Goal: Information Seeking & Learning: Learn about a topic

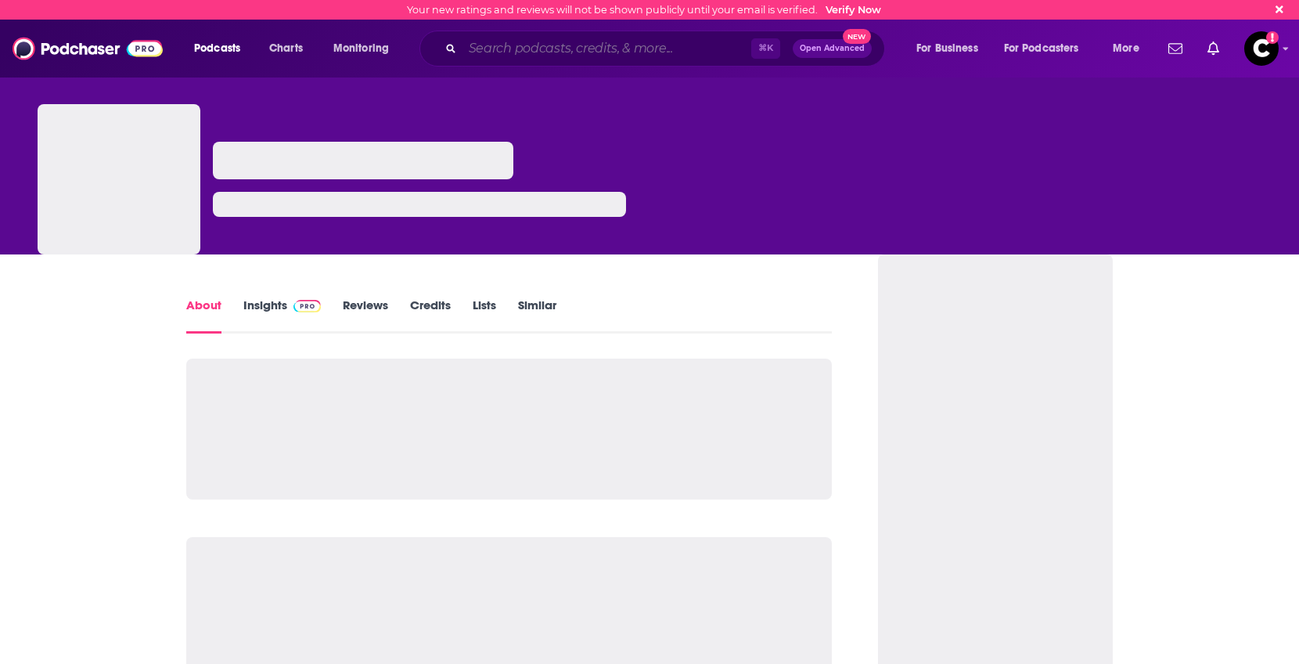
click at [510, 46] on input "Search podcasts, credits, & more..." at bounding box center [607, 48] width 289 height 25
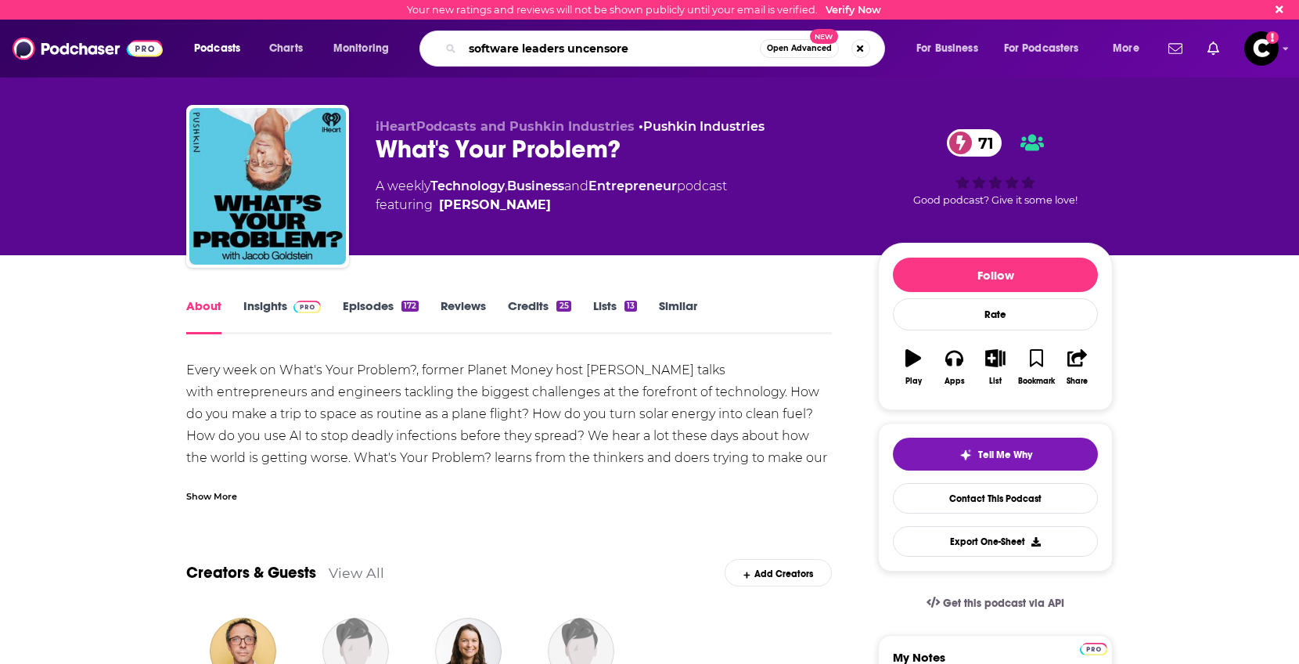
type input "software leaders uncensored"
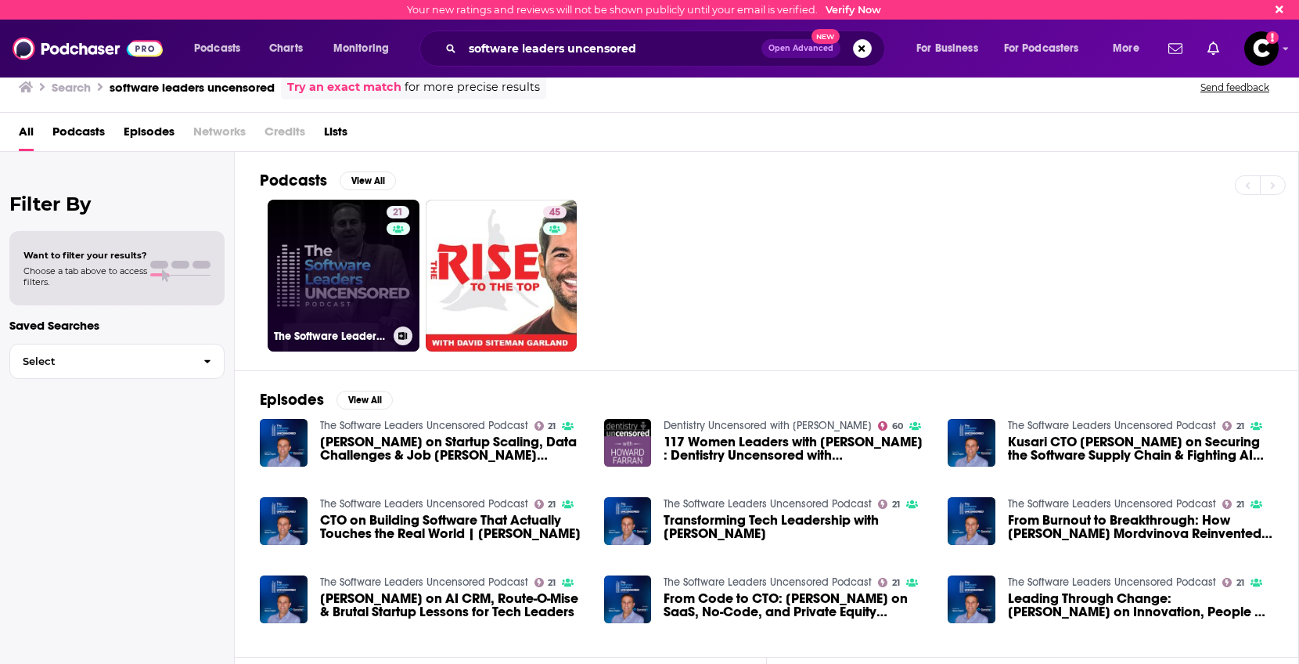
scroll to position [4, 0]
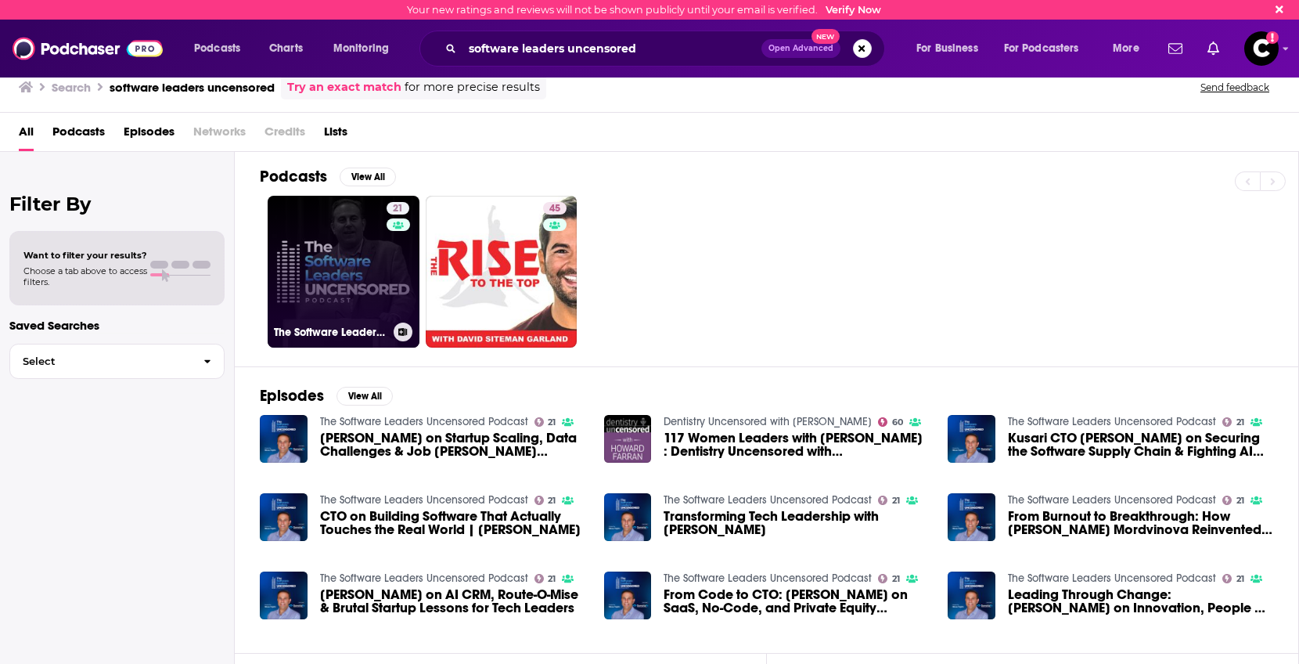
click at [316, 261] on link "21 The Software Leaders Uncensored Podcast" at bounding box center [344, 272] width 152 height 152
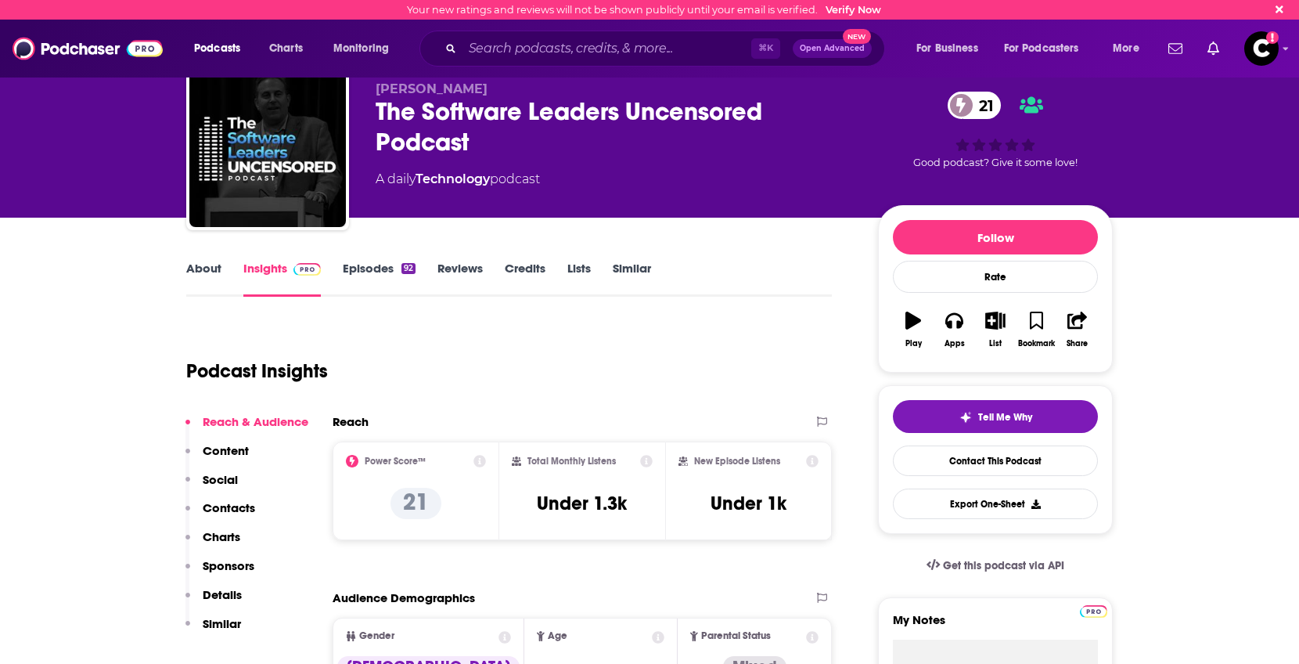
scroll to position [42, 0]
